Goal: Communication & Community: Answer question/provide support

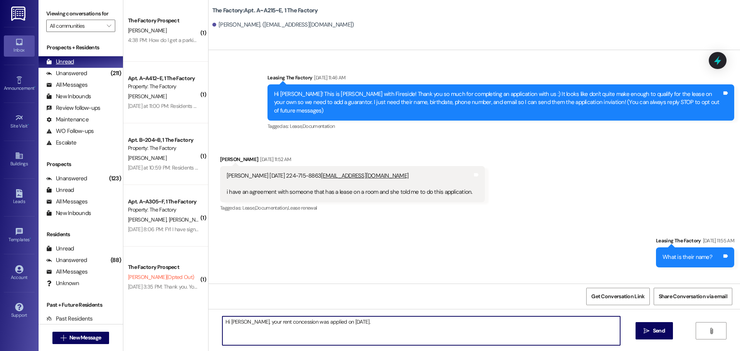
scroll to position [4820, 0]
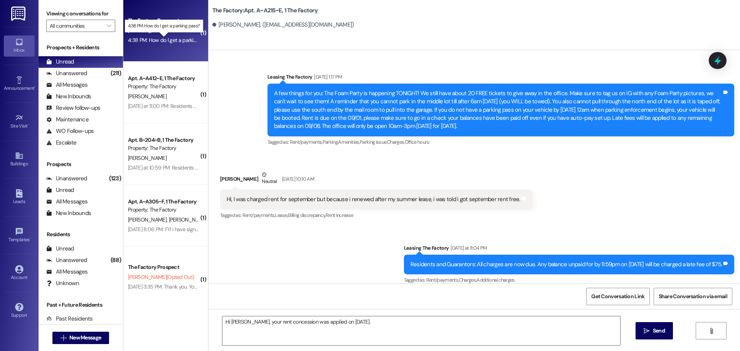
click at [158, 41] on div "4:38 PM: How do I get a parking pass? 4:38 PM: How do I get a parking pass?" at bounding box center [171, 40] width 86 height 7
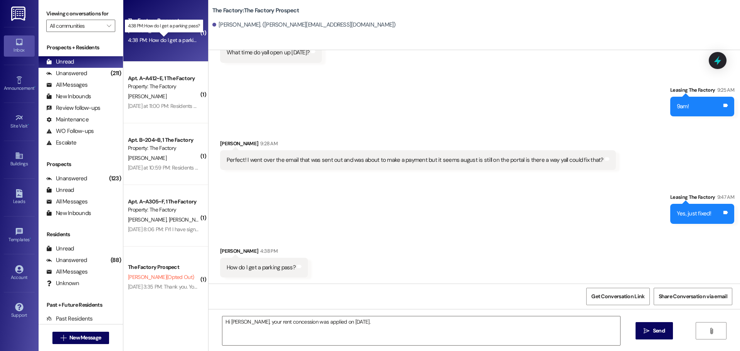
scroll to position [1517, 0]
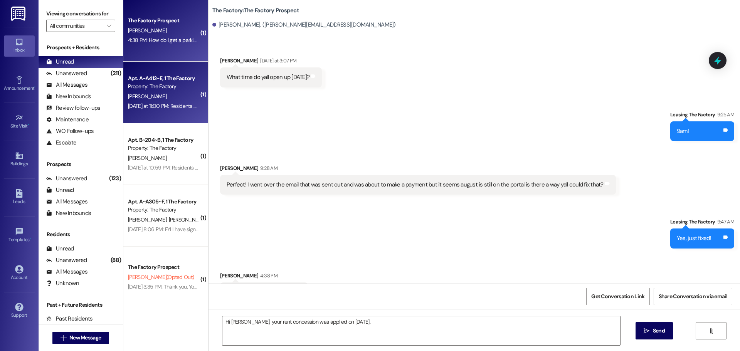
click at [167, 99] on div "[PERSON_NAME]" at bounding box center [163, 97] width 73 height 10
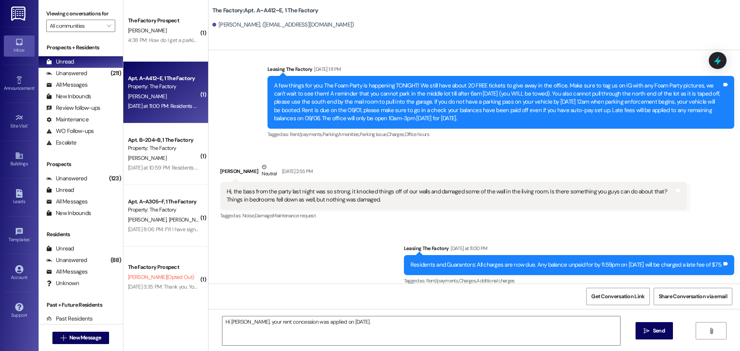
scroll to position [2743, 0]
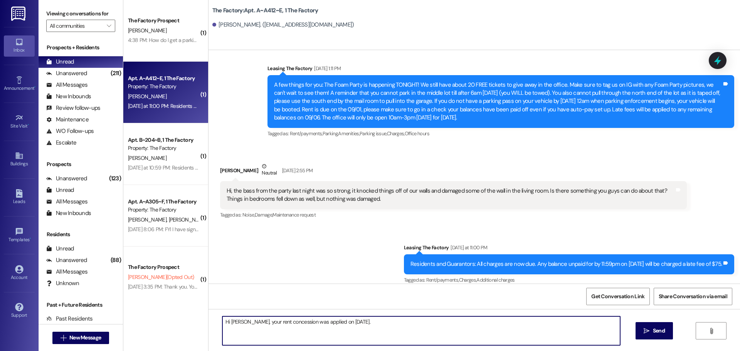
drag, startPoint x: 370, startPoint y: 326, endPoint x: 201, endPoint y: 328, distance: 168.9
click at [201, 328] on div "( 1 ) The Factory Prospect [PERSON_NAME] 4:38 PM: How do I get a parking pass? …" at bounding box center [431, 175] width 617 height 351
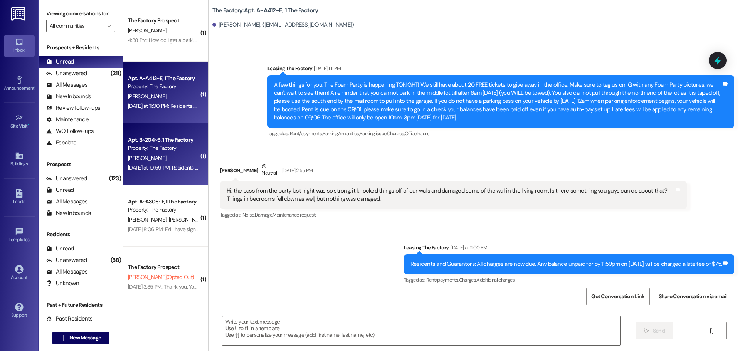
click at [167, 159] on div "[PERSON_NAME]" at bounding box center [163, 158] width 73 height 10
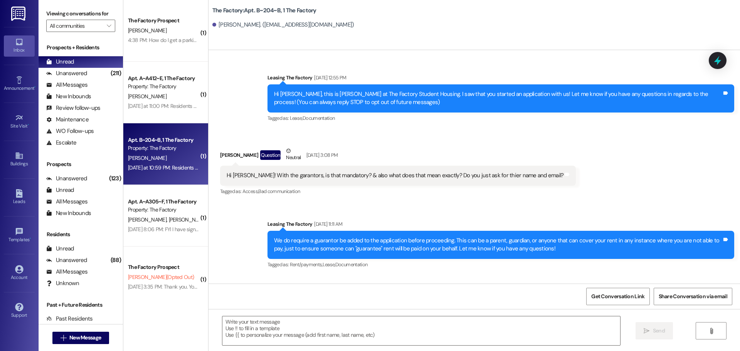
scroll to position [6882, 0]
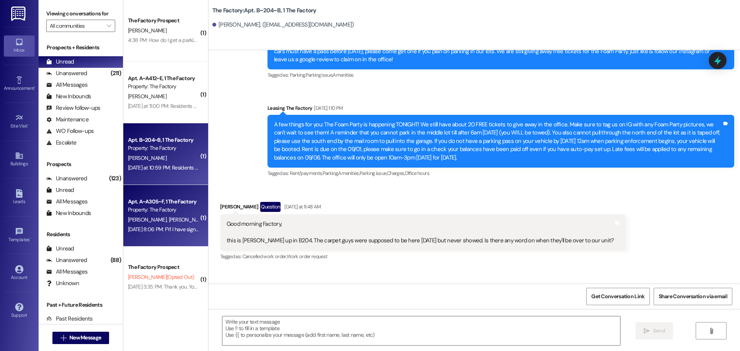
click at [168, 219] on span "[PERSON_NAME]" at bounding box center [187, 219] width 39 height 7
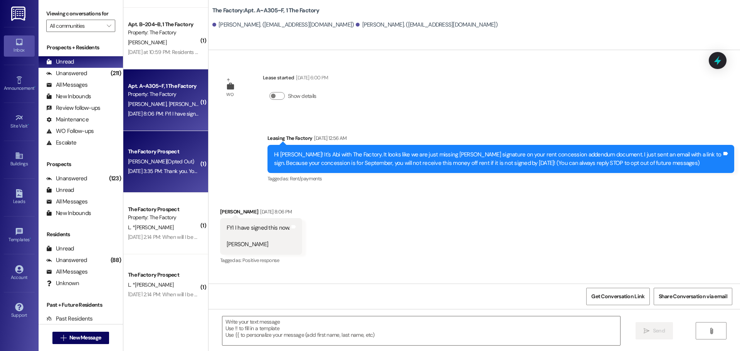
scroll to position [154, 0]
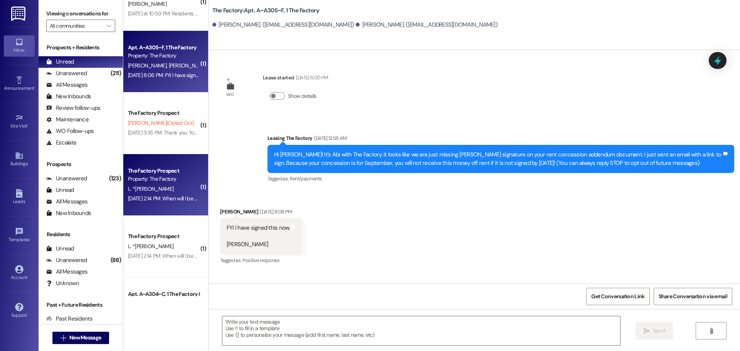
click at [181, 189] on div "L. *[PERSON_NAME]" at bounding box center [163, 189] width 73 height 10
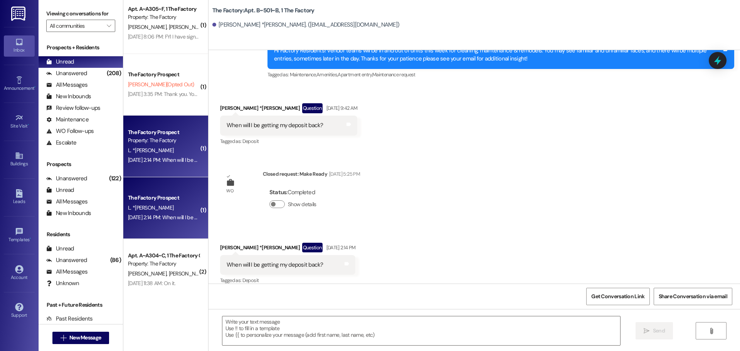
scroll to position [2311, 0]
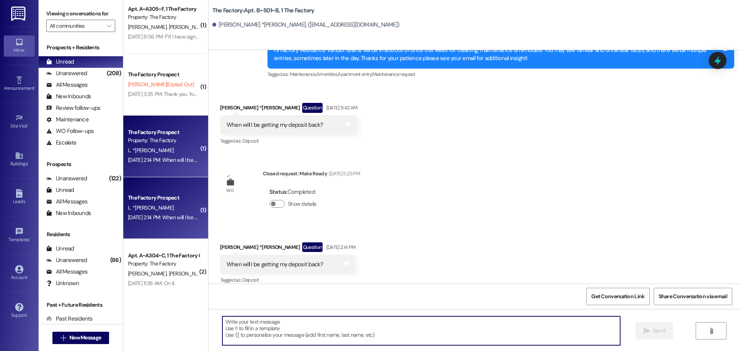
click at [243, 326] on textarea at bounding box center [421, 331] width 398 height 29
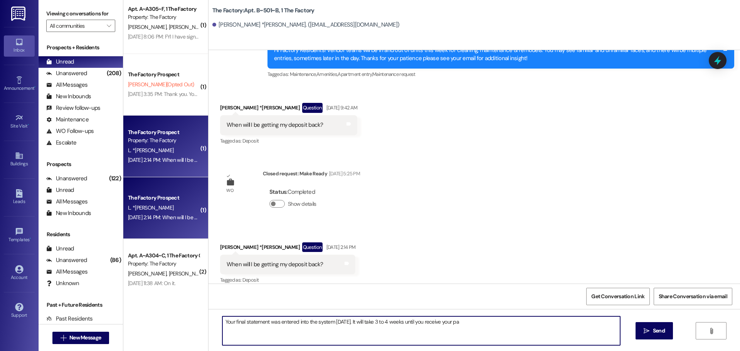
click at [461, 325] on textarea "Your final statement was entered into the system [DATE]. It will take 3 to 4 we…" at bounding box center [421, 331] width 398 height 29
drag, startPoint x: 503, startPoint y: 326, endPoint x: 215, endPoint y: 330, distance: 288.0
click at [218, 330] on div "Your final statement was entered into the system [DATE]. It will take 3 to 4 we…" at bounding box center [417, 331] width 399 height 30
type textarea "Your final statement was entered into the system [DATE]. It will take 3 to 4 we…"
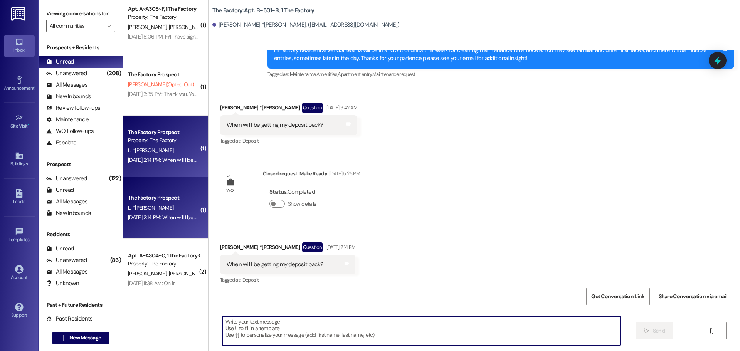
paste textarea "Your final statement was processed on [DATE]. Please allow 3–4 weeks for your d…"
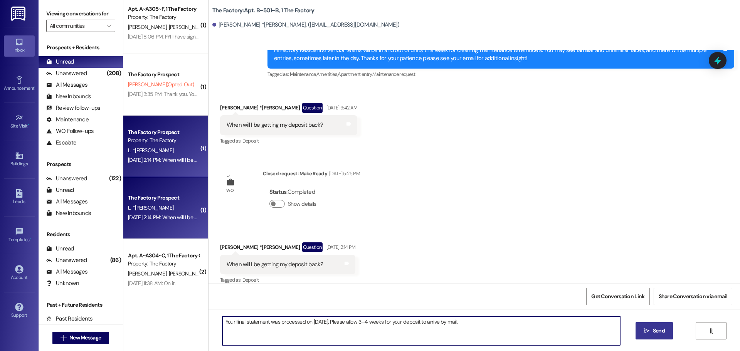
type textarea "Your final statement was processed on [DATE]. Please allow 3–4 weeks for your d…"
click at [658, 331] on span "Send" at bounding box center [659, 331] width 12 height 8
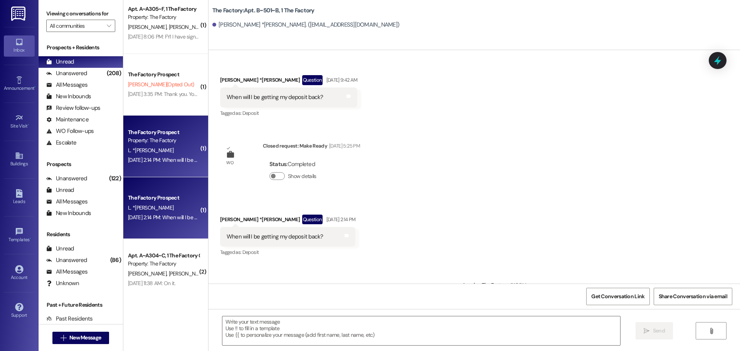
scroll to position [2365, 0]
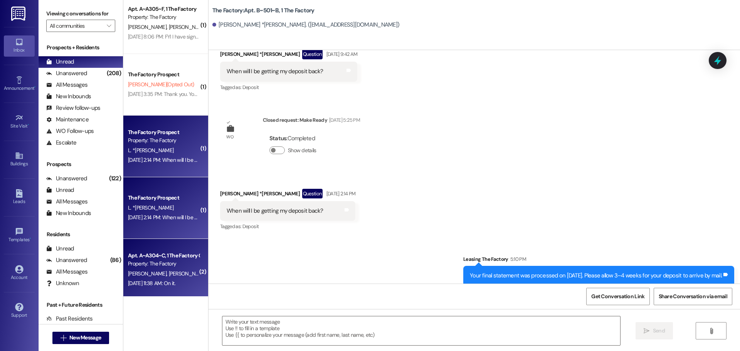
click at [165, 264] on div "Property: The Factory" at bounding box center [163, 264] width 71 height 8
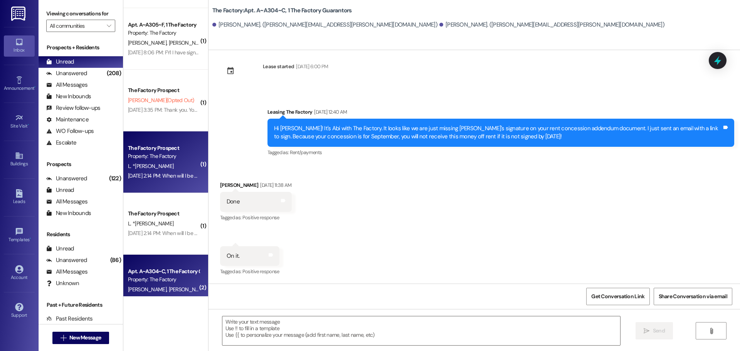
scroll to position [158, 0]
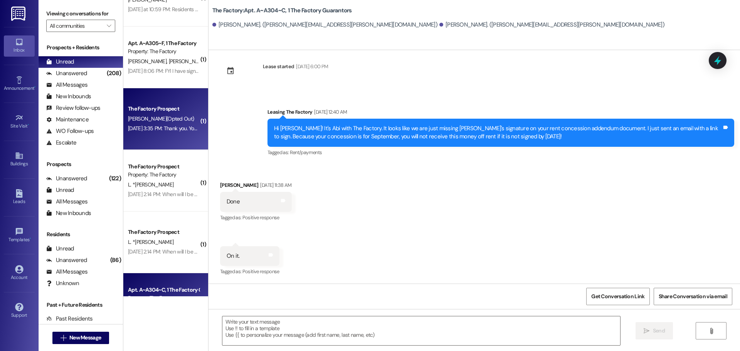
click at [156, 136] on div "The Factory Prospect [PERSON_NAME] (Opted Out) [DATE] 3:35 PM: Thank you. You w…" at bounding box center [165, 119] width 85 height 62
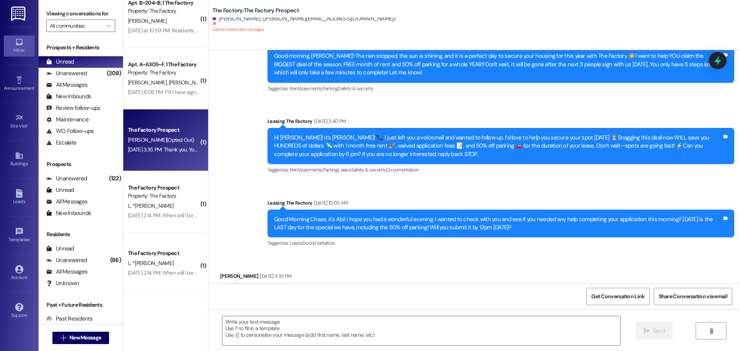
scroll to position [120, 0]
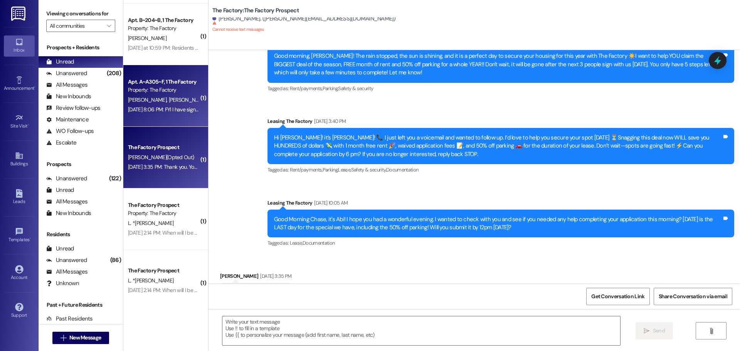
click at [180, 108] on div "[DATE] 8:06 PM: FYI I have signed this now. [PERSON_NAME] [DATE] 8:06 PM: FYI I…" at bounding box center [195, 109] width 134 height 7
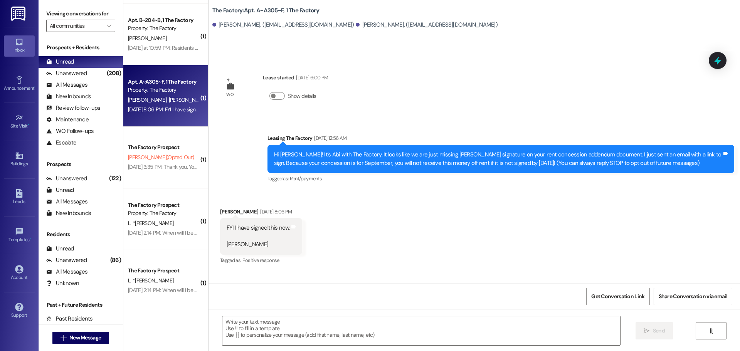
scroll to position [0, 0]
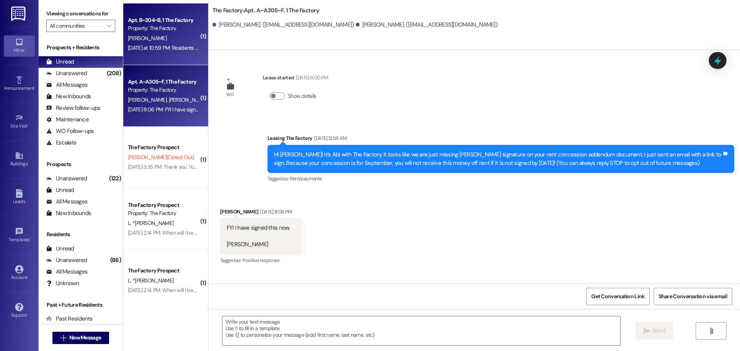
click at [159, 34] on div "[PERSON_NAME]" at bounding box center [163, 39] width 73 height 10
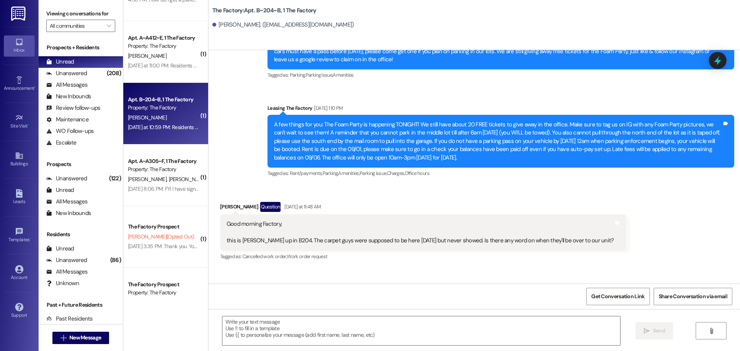
scroll to position [4, 0]
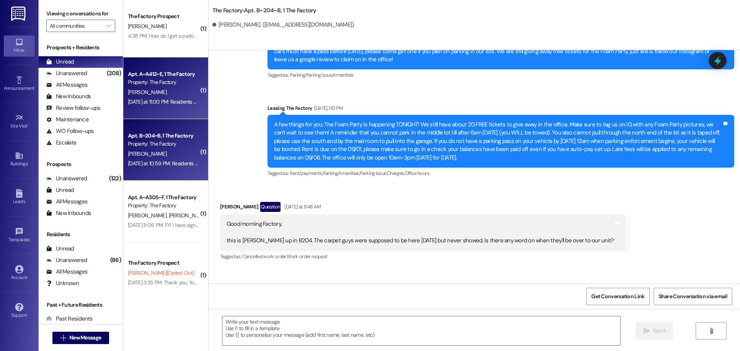
click at [172, 88] on div "[PERSON_NAME]" at bounding box center [163, 93] width 73 height 10
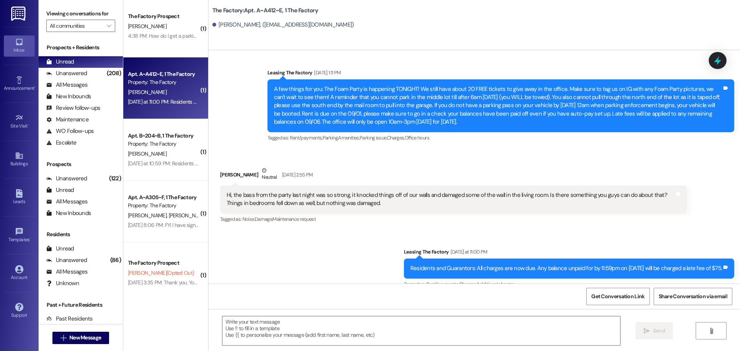
scroll to position [2743, 0]
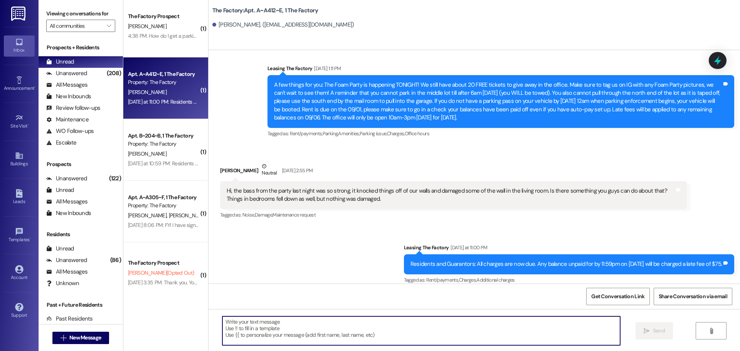
click at [222, 330] on textarea at bounding box center [421, 331] width 398 height 29
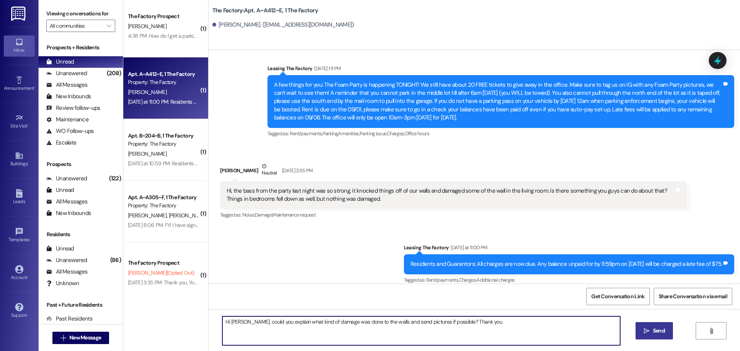
click at [244, 322] on textarea "Hi [PERSON_NAME], could you explain what kind of damage was done to the walls a…" at bounding box center [421, 331] width 398 height 29
drag, startPoint x: 510, startPoint y: 323, endPoint x: 543, endPoint y: 322, distance: 33.6
click at [543, 322] on textarea "Hi [PERSON_NAME], Thank you for your inquiry. Could you explain what kind of da…" at bounding box center [421, 331] width 398 height 29
type textarea "Hi [PERSON_NAME], Thank you for your inquiry. Could you explain what kind of da…"
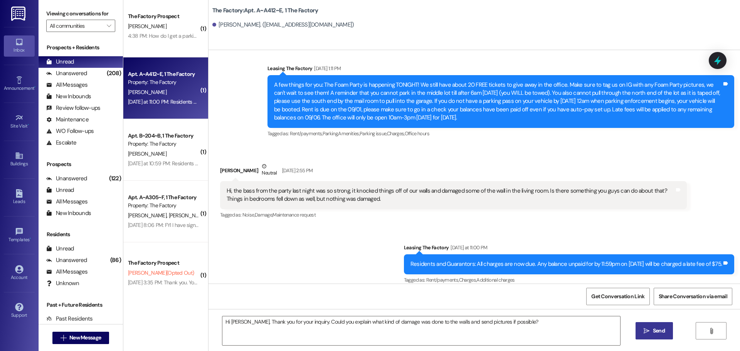
click at [660, 329] on span "Send" at bounding box center [659, 331] width 12 height 8
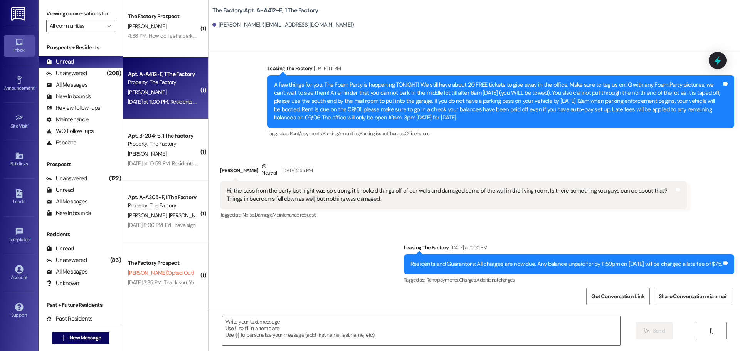
scroll to position [2678, 0]
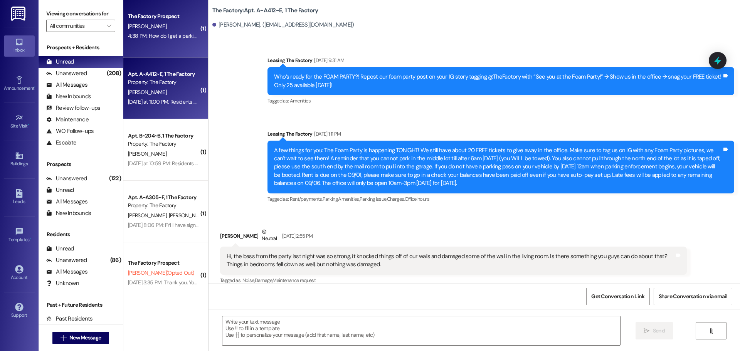
click at [145, 44] on div "The Factory Prospect [PERSON_NAME] 4:38 PM: How do I get a parking pass? 4:38 P…" at bounding box center [165, 27] width 85 height 62
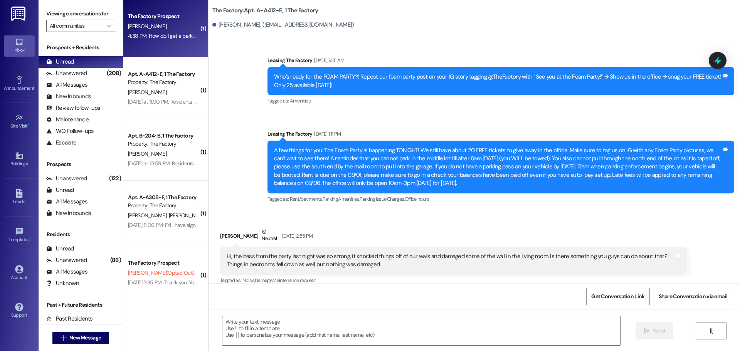
scroll to position [1517, 0]
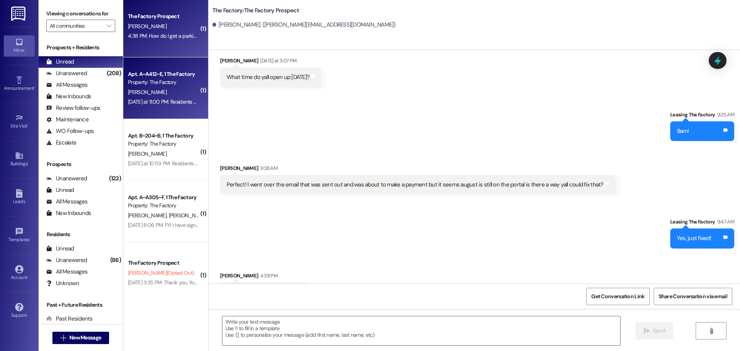
click at [158, 83] on div "Property: The Factory" at bounding box center [163, 82] width 71 height 8
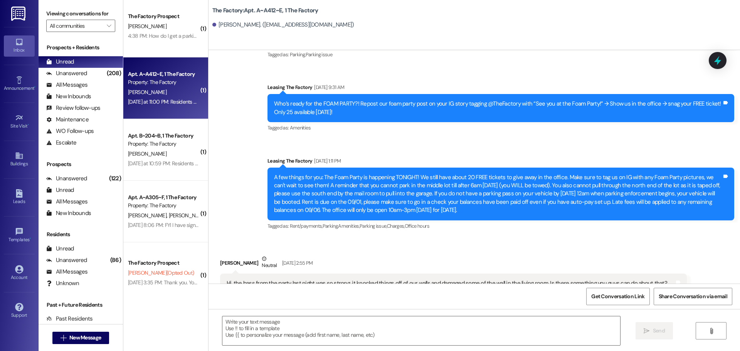
scroll to position [2678, 0]
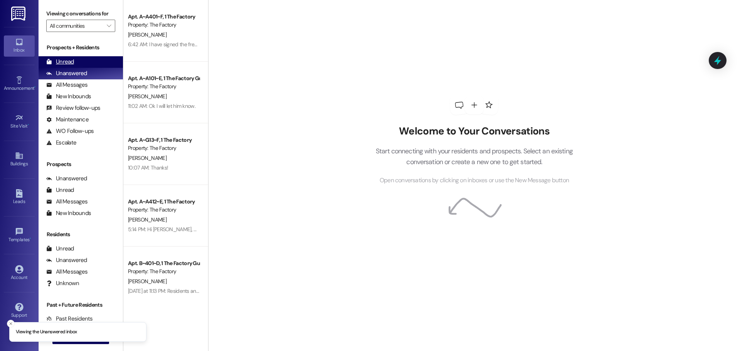
click at [70, 61] on div "Unread" at bounding box center [60, 62] width 28 height 8
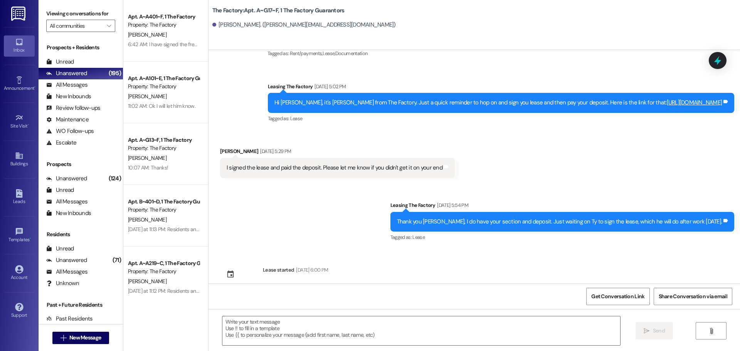
scroll to position [1578, 0]
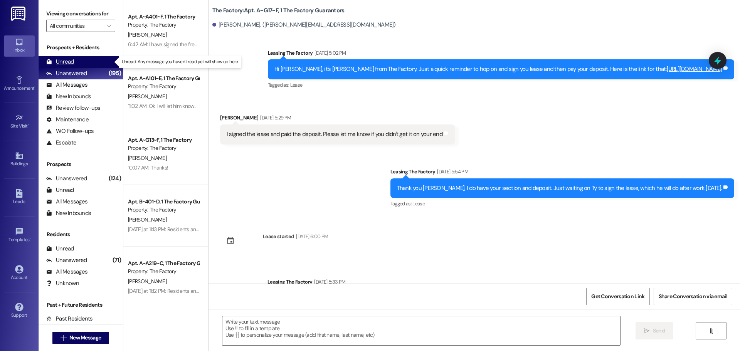
click at [62, 63] on div "Unread" at bounding box center [60, 62] width 28 height 8
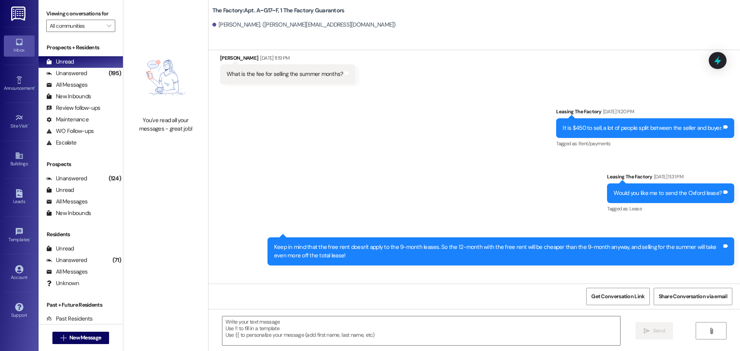
scroll to position [1110, 0]
